Goal: Task Accomplishment & Management: Complete application form

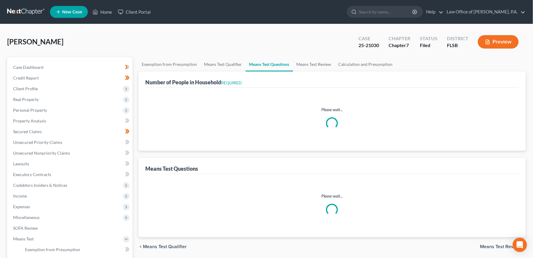
select select "0"
select select "60"
select select "1"
select select "60"
select select "1"
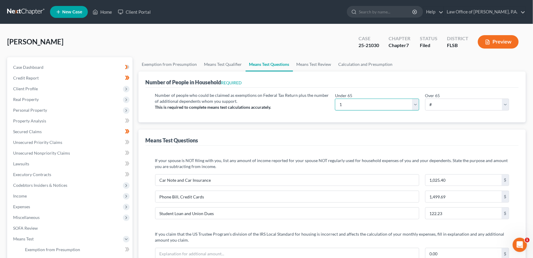
click at [414, 106] on select "# 0 1 2 3 4 5 6 7 8 9 10" at bounding box center [377, 105] width 84 height 12
select select "3"
click at [335, 99] on select "# 0 1 2 3 4 5 6 7 8 9 10" at bounding box center [377, 105] width 84 height 12
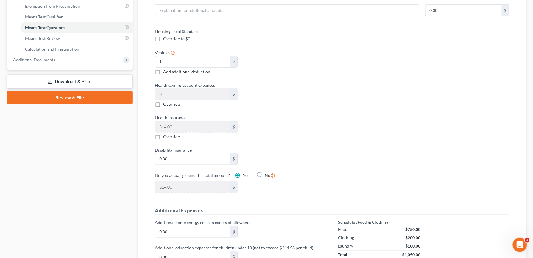
scroll to position [4, 0]
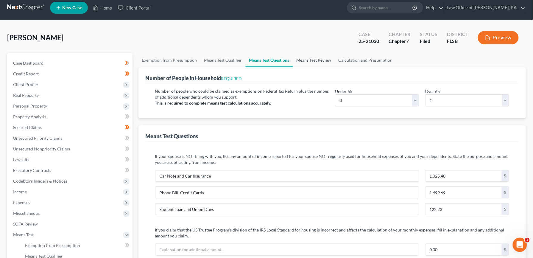
click at [324, 60] on link "Means Test Review" at bounding box center [314, 60] width 42 height 14
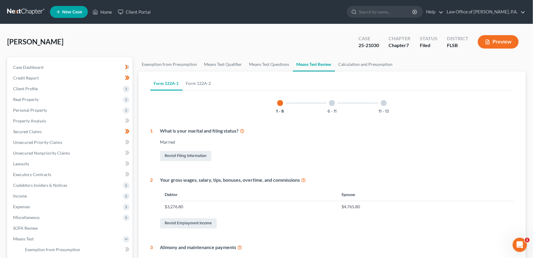
click at [331, 103] on div at bounding box center [332, 103] width 6 height 6
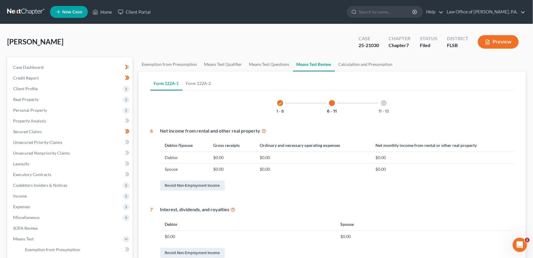
click at [386, 102] on div at bounding box center [384, 103] width 6 height 6
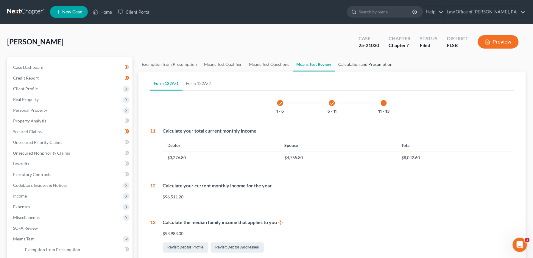
click at [376, 65] on link "Calculation and Presumption" at bounding box center [365, 64] width 61 height 14
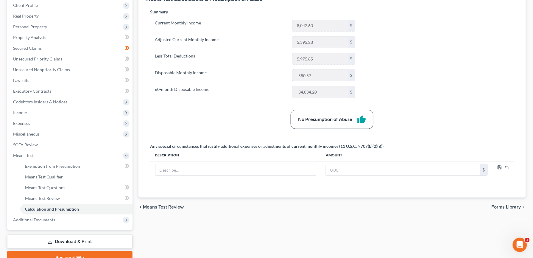
scroll to position [112, 0]
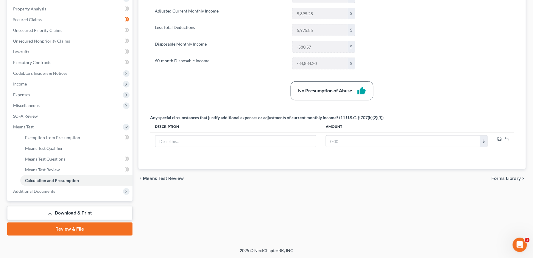
click at [515, 181] on span "Forms Library" at bounding box center [506, 178] width 29 height 5
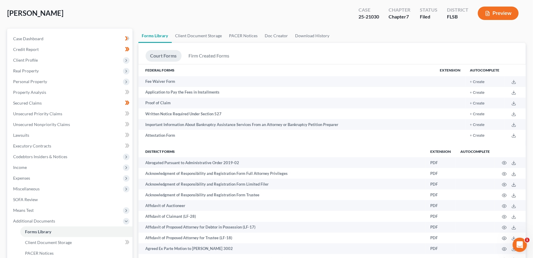
scroll to position [32, 0]
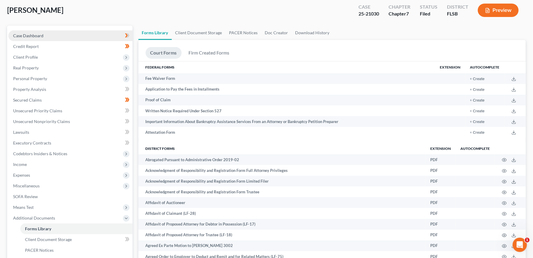
click at [39, 36] on span "Case Dashboard" at bounding box center [28, 35] width 30 height 5
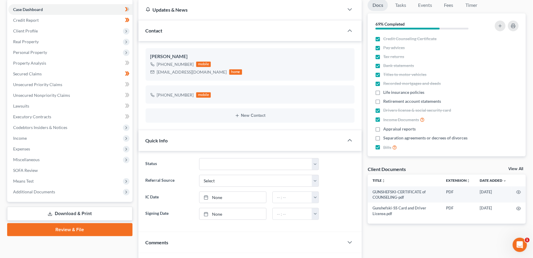
scroll to position [37, 0]
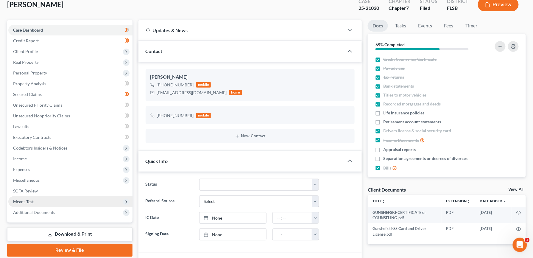
click at [29, 202] on span "Means Test" at bounding box center [23, 201] width 21 height 5
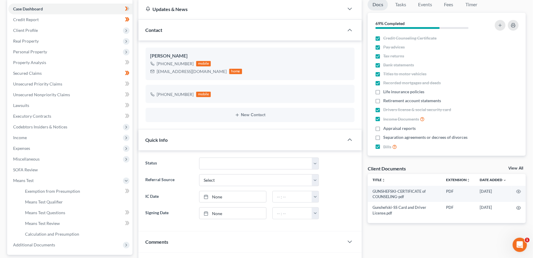
scroll to position [0, 0]
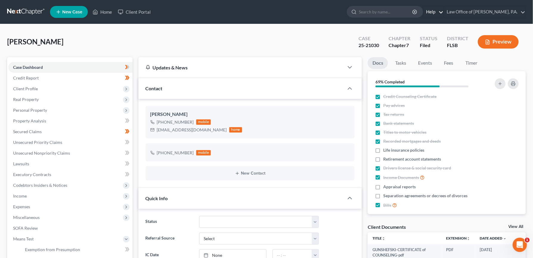
click at [444, 12] on link "Help" at bounding box center [434, 12] width 20 height 11
click at [425, 23] on link "Help Center" at bounding box center [419, 25] width 47 height 10
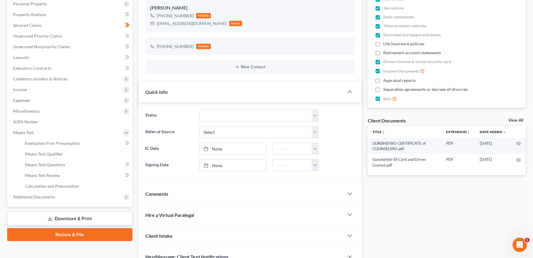
scroll to position [117, 0]
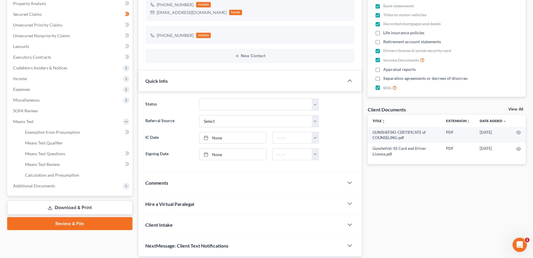
click at [95, 204] on link "Download & Print" at bounding box center [69, 208] width 125 height 14
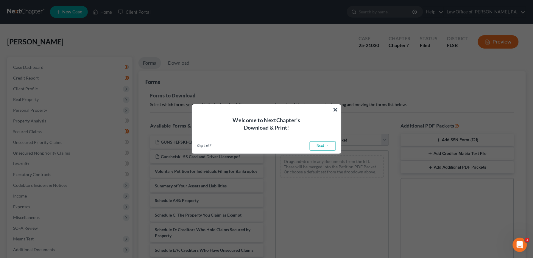
click at [322, 144] on link "Next →" at bounding box center [323, 146] width 26 height 10
select select "0"
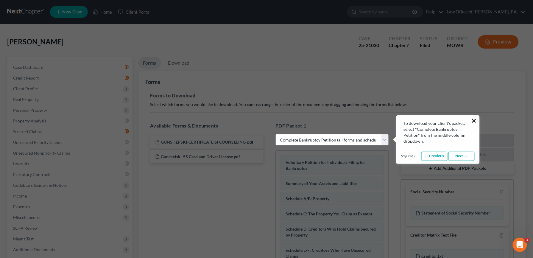
click at [475, 122] on button "×" at bounding box center [475, 121] width 6 height 10
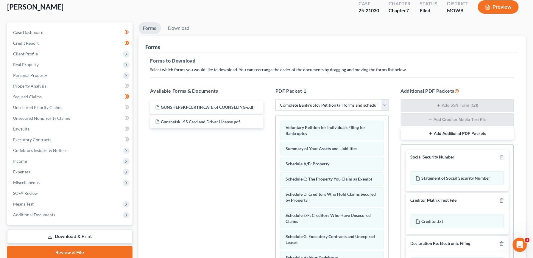
scroll to position [12, 0]
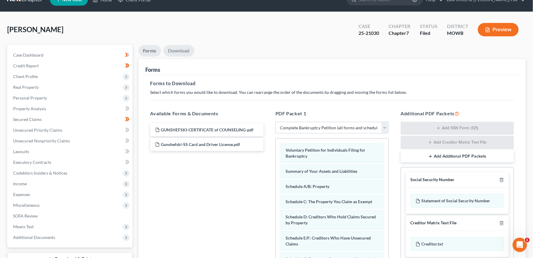
click at [175, 50] on link "Download" at bounding box center [179, 51] width 31 height 12
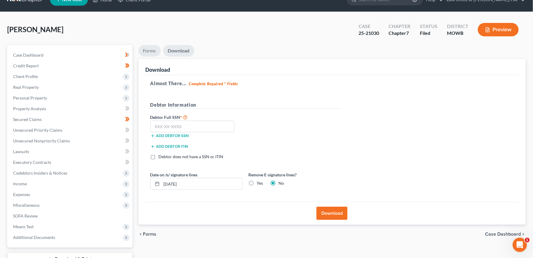
click at [150, 52] on link "Forms" at bounding box center [150, 51] width 22 height 12
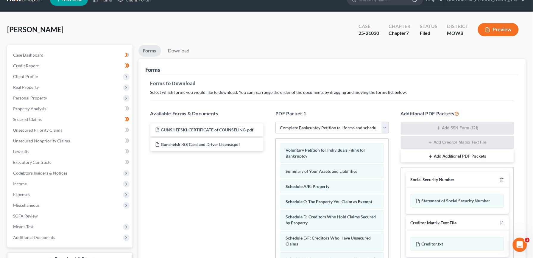
scroll to position [0, 0]
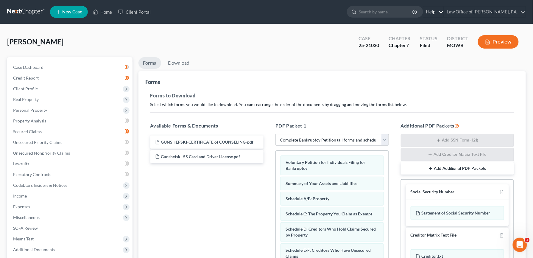
click at [443, 14] on link "Help" at bounding box center [434, 12] width 20 height 11
click at [434, 22] on link "Help Center" at bounding box center [419, 25] width 47 height 10
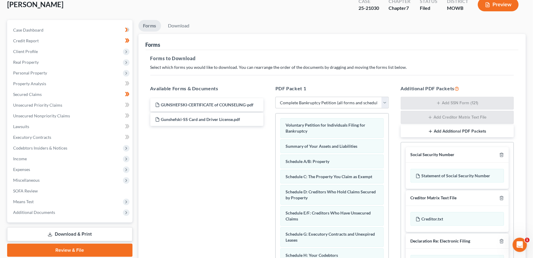
scroll to position [41, 0]
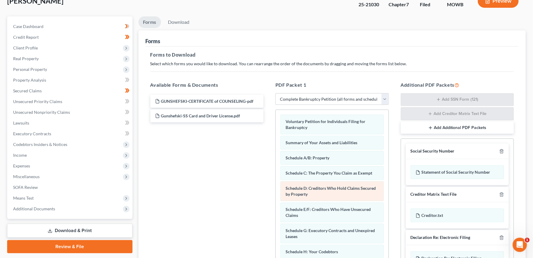
click at [322, 192] on div "Schedule D: Creditors Who Hold Claims Secured by Property" at bounding box center [332, 191] width 103 height 20
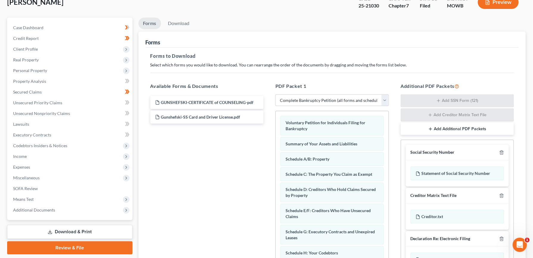
scroll to position [38, 0]
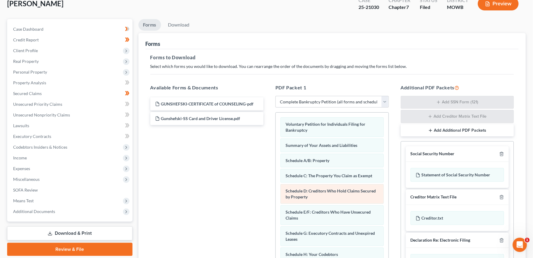
click at [318, 195] on span "Schedule D: Creditors Who Hold Claims Secured by Property" at bounding box center [331, 193] width 90 height 11
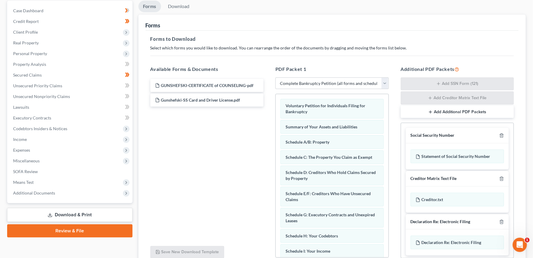
scroll to position [0, 0]
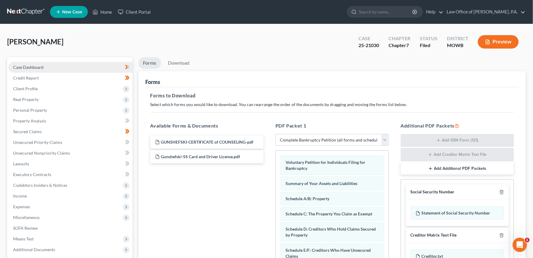
click at [34, 68] on span "Case Dashboard" at bounding box center [28, 67] width 30 height 5
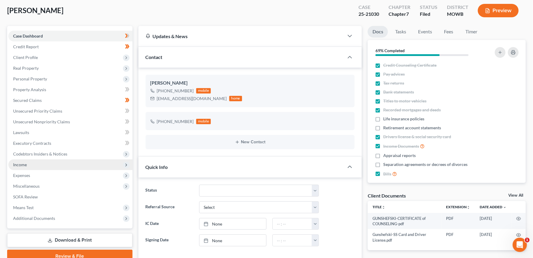
click at [24, 163] on span "Income" at bounding box center [20, 164] width 14 height 5
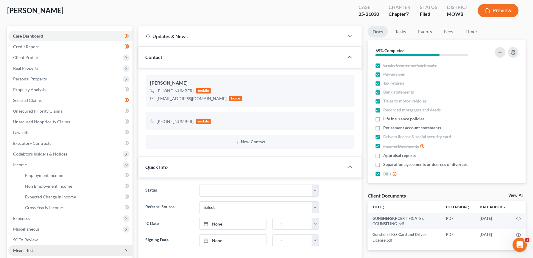
click at [23, 249] on span "Means Test" at bounding box center [23, 250] width 21 height 5
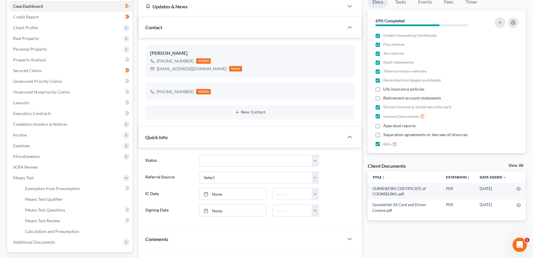
scroll to position [55, 0]
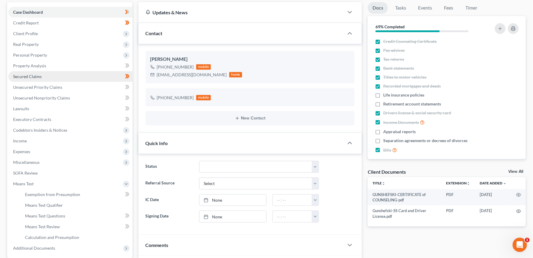
click at [32, 77] on span "Secured Claims" at bounding box center [27, 76] width 29 height 5
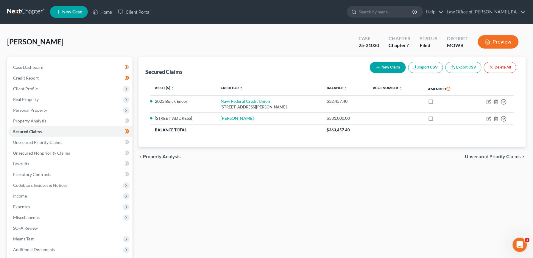
click at [502, 41] on button "Preview" at bounding box center [498, 41] width 41 height 13
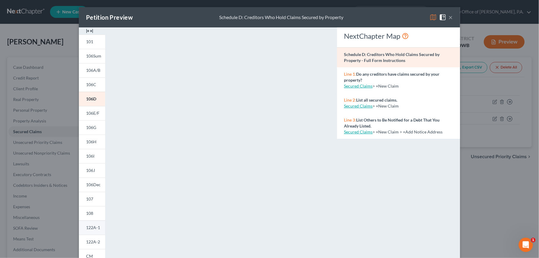
click at [89, 229] on span "122A-1" at bounding box center [93, 227] width 14 height 5
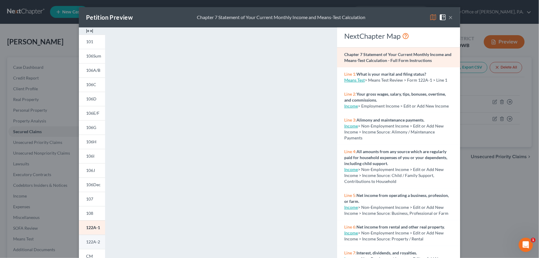
click at [89, 243] on span "122A-2" at bounding box center [93, 241] width 14 height 5
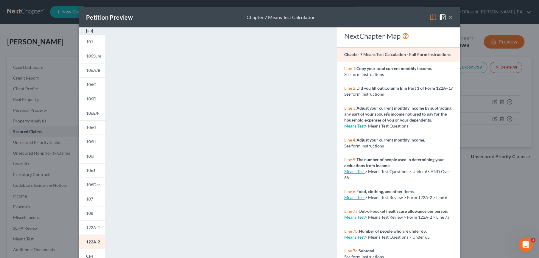
click at [449, 17] on button "×" at bounding box center [451, 17] width 4 height 7
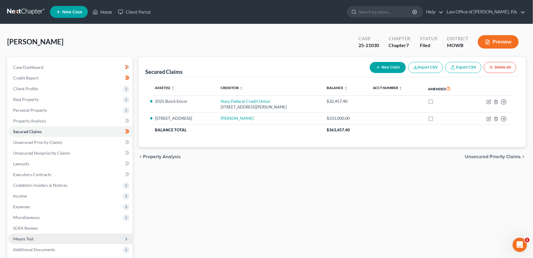
click at [28, 240] on span "Means Test" at bounding box center [23, 238] width 21 height 5
click at [52, 249] on span "Exemption from Presumption" at bounding box center [52, 249] width 55 height 5
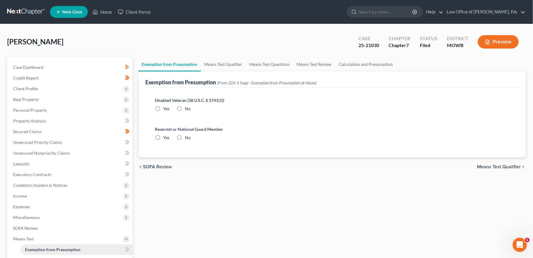
radio input "true"
click at [355, 63] on link "Calculation and Presumption" at bounding box center [365, 64] width 61 height 14
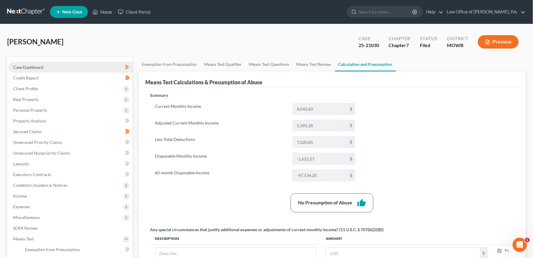
click at [37, 66] on span "Case Dashboard" at bounding box center [28, 67] width 30 height 5
